Goal: Find specific page/section: Find specific page/section

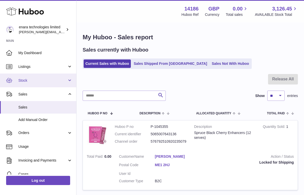
click at [43, 80] on span "Stock" at bounding box center [42, 80] width 49 height 5
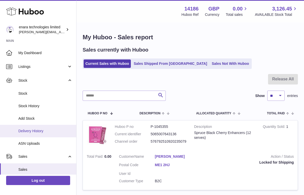
click at [50, 131] on span "Delivery History" at bounding box center [45, 131] width 54 height 5
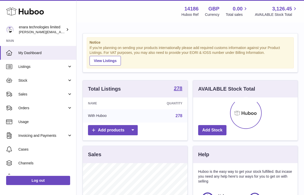
scroll to position [80, 105]
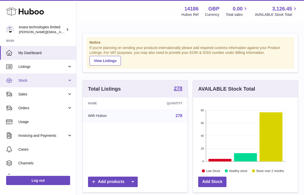
click at [42, 84] on link "Stock" at bounding box center [38, 80] width 76 height 14
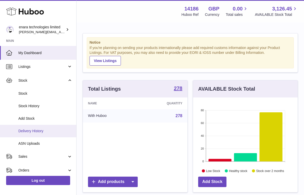
click at [38, 133] on link "Delivery History" at bounding box center [38, 131] width 76 height 13
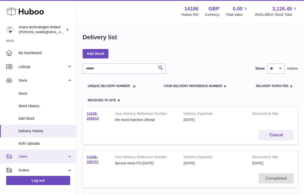
click at [53, 151] on link "Sales" at bounding box center [38, 157] width 76 height 14
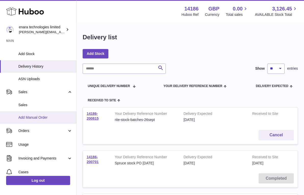
scroll to position [71, 0]
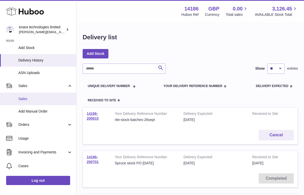
click at [37, 99] on span "Sales" at bounding box center [45, 98] width 54 height 5
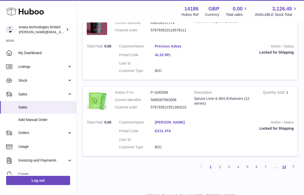
click at [283, 162] on link "13" at bounding box center [284, 166] width 9 height 9
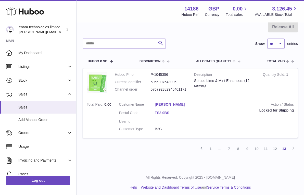
scroll to position [52, 0]
click at [207, 145] on link "1" at bounding box center [210, 148] width 9 height 9
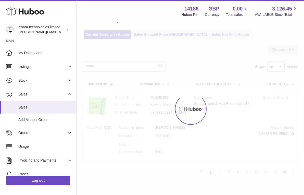
scroll to position [23, 0]
